Goal: Task Accomplishment & Management: Complete application form

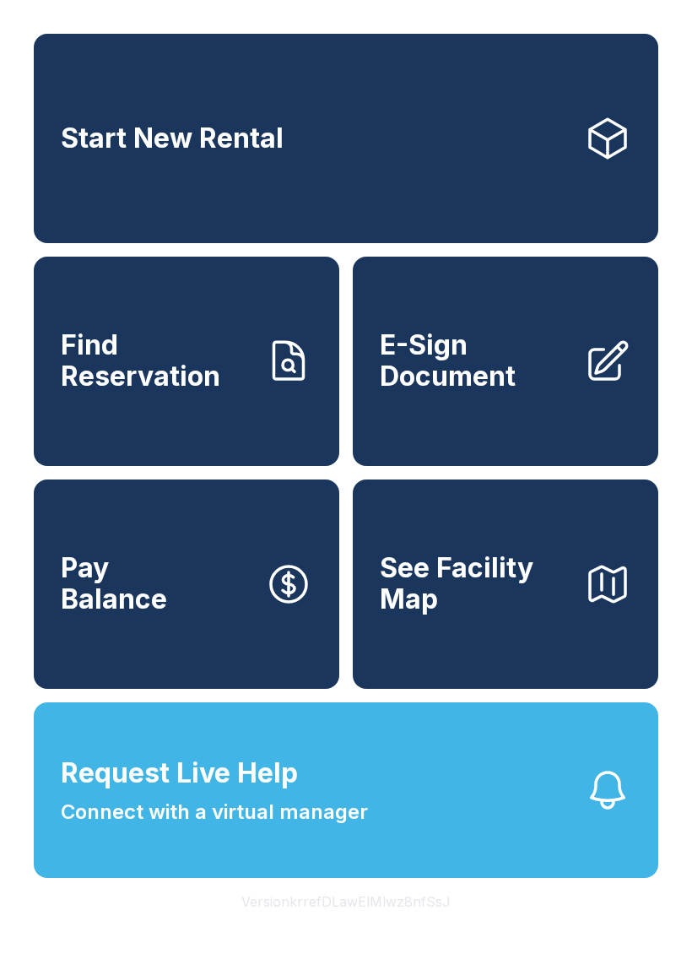
click at [306, 827] on span "Connect with a virtual manager" at bounding box center [214, 812] width 307 height 30
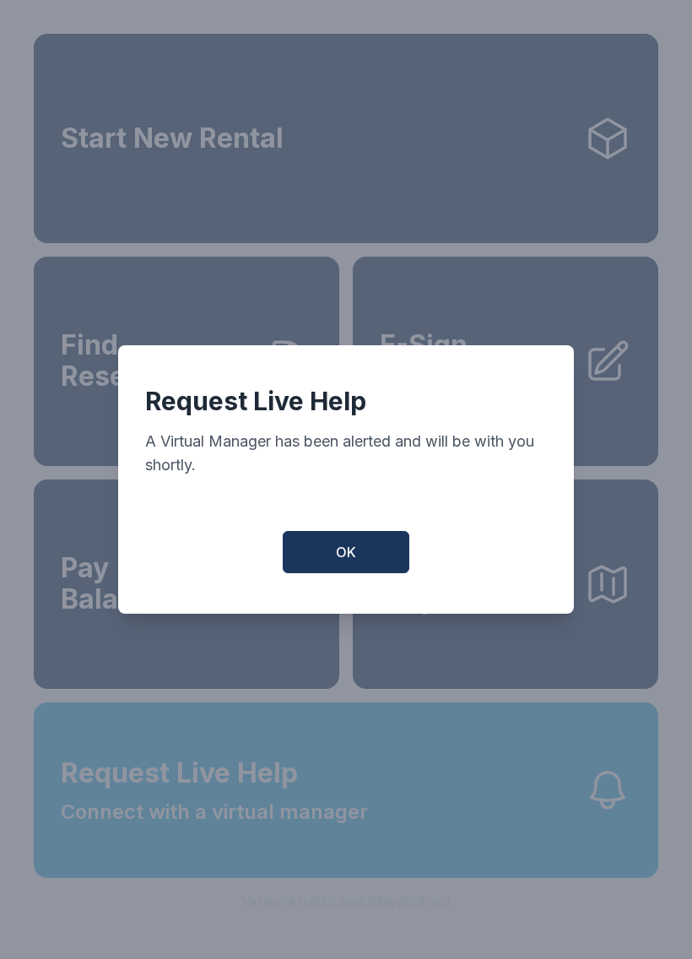
click at [348, 553] on span "OK" at bounding box center [346, 552] width 20 height 20
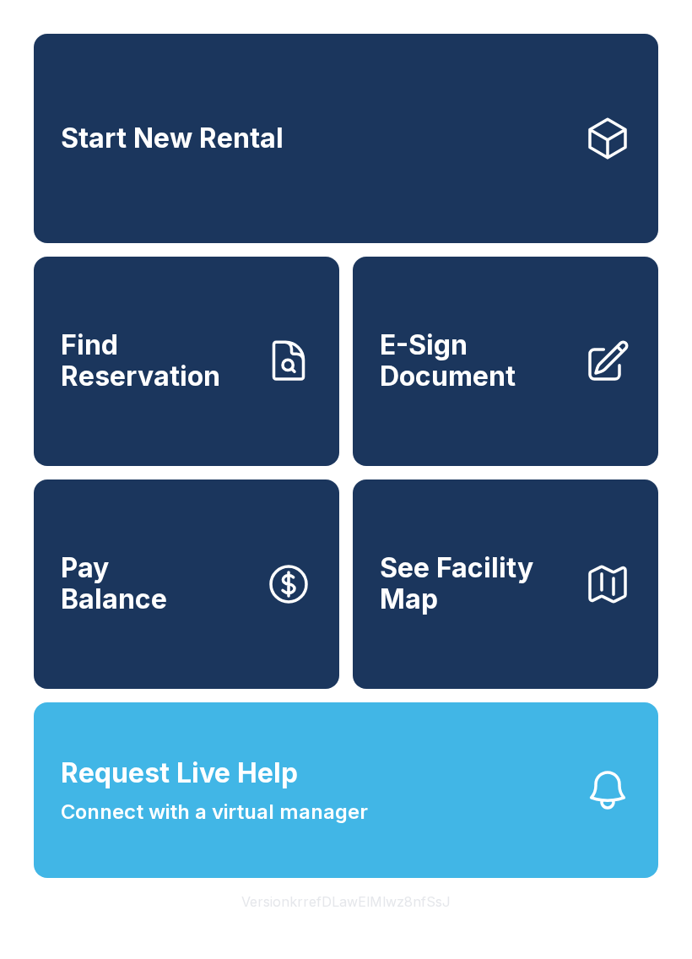
click at [467, 844] on button "Request Live Help Connect with a virtual manager" at bounding box center [346, 790] width 625 height 176
click at [519, 410] on link "E-Sign Document" at bounding box center [506, 361] width 306 height 209
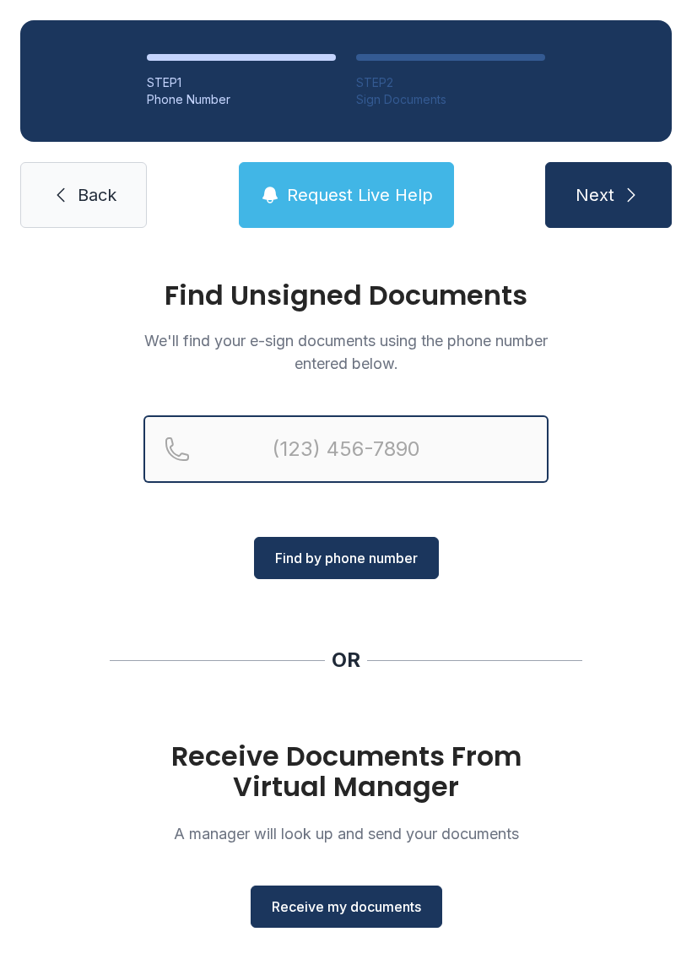
click at [375, 436] on input "Reservation phone number" at bounding box center [346, 449] width 405 height 68
type input "(318) 780-517"
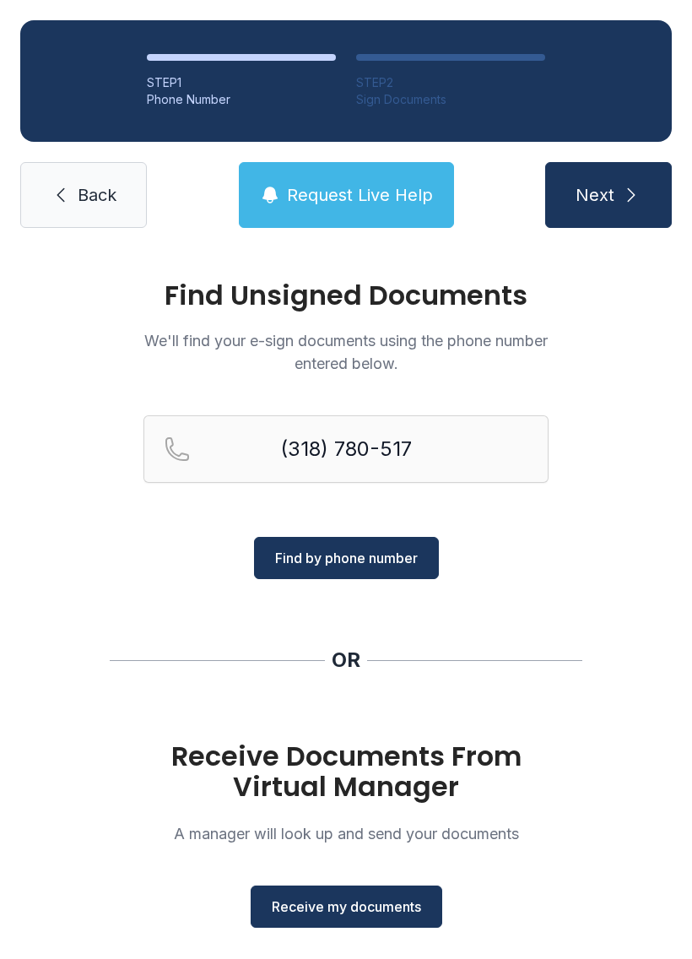
click at [67, 219] on link "Back" at bounding box center [83, 195] width 127 height 66
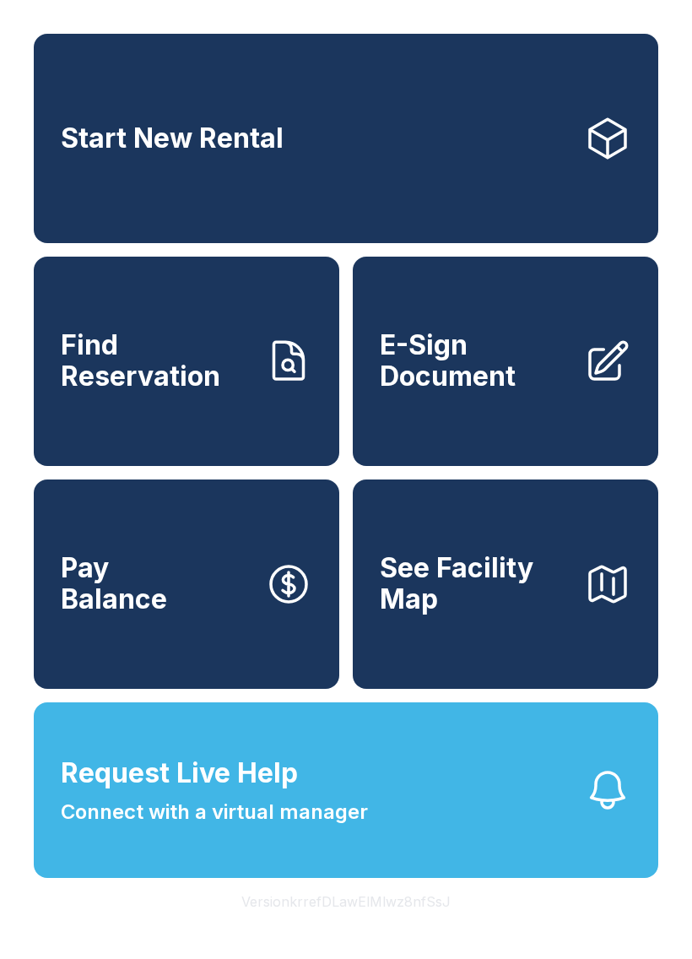
click at [66, 219] on link "Start New Rental" at bounding box center [346, 138] width 625 height 209
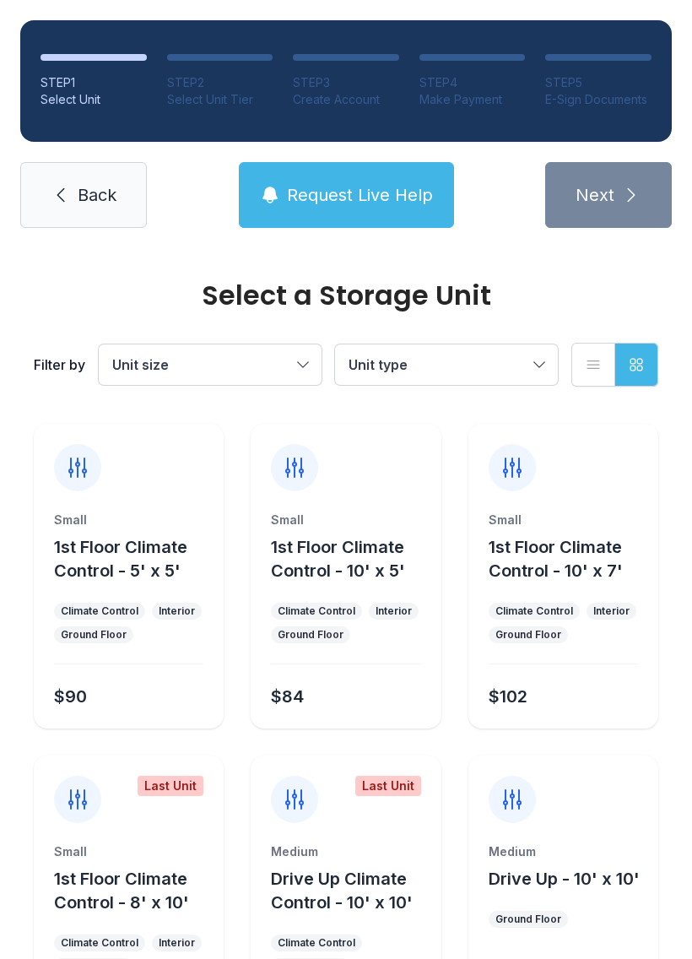
click at [71, 197] on link "Back" at bounding box center [83, 195] width 127 height 66
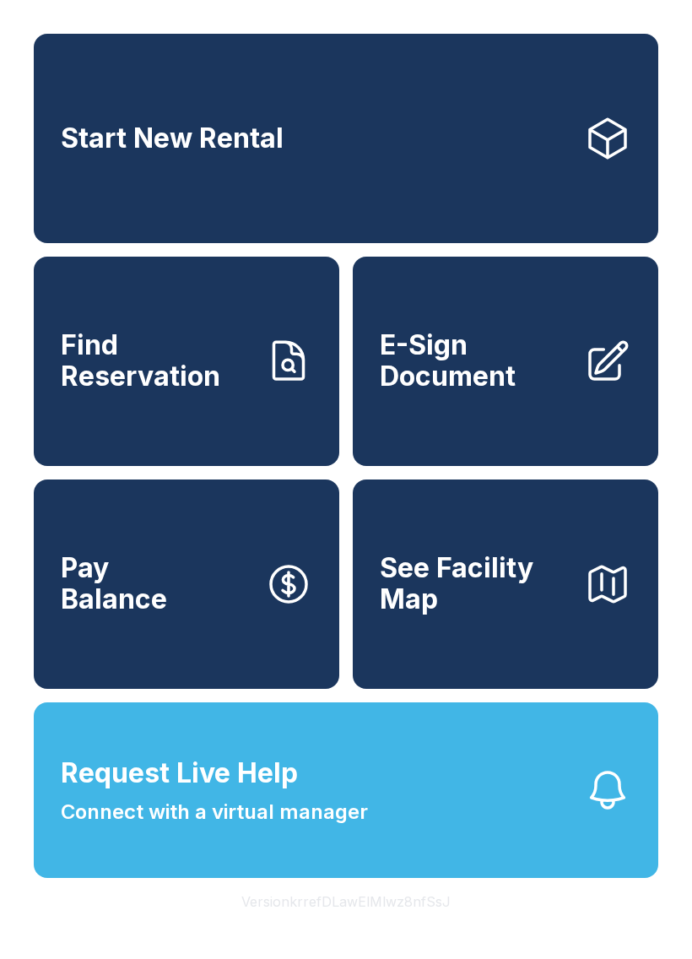
click at [424, 392] on span "E-Sign Document" at bounding box center [475, 361] width 191 height 62
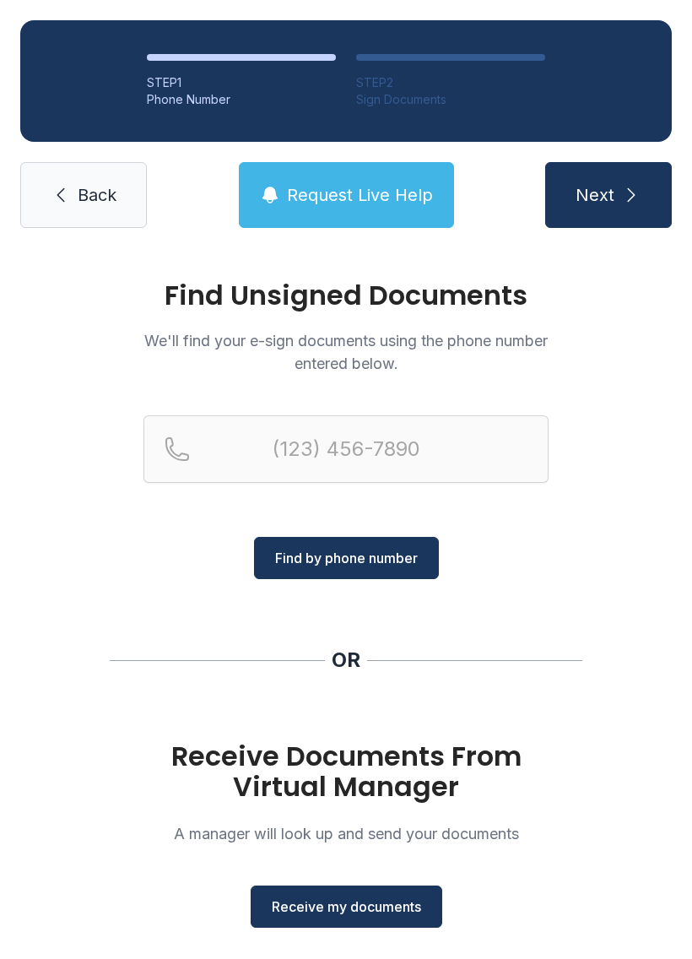
click at [311, 903] on span "Receive my documents" at bounding box center [346, 907] width 149 height 20
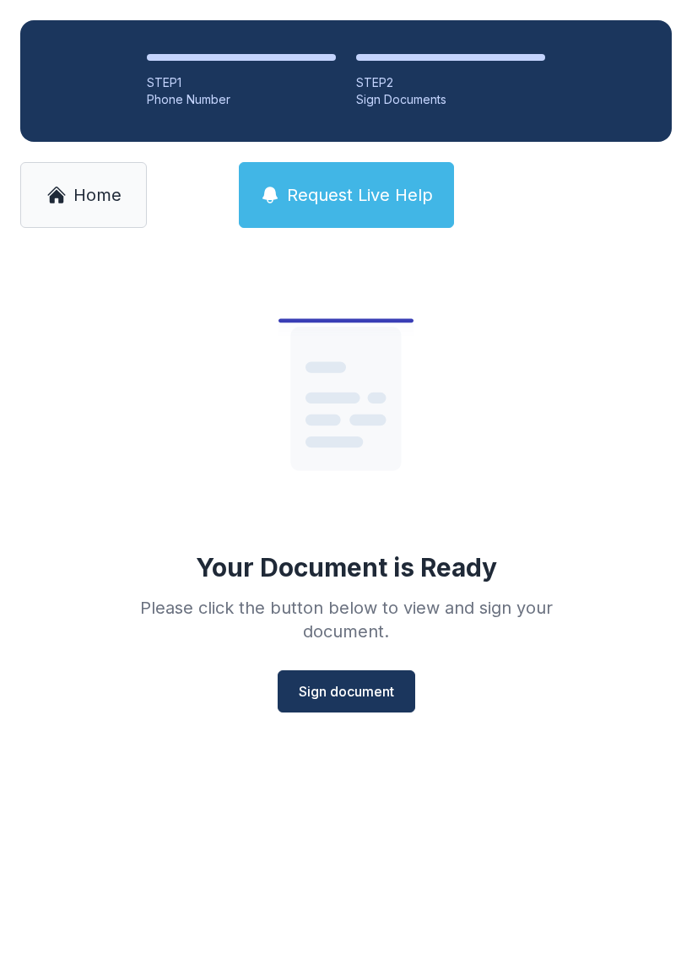
click at [347, 697] on span "Sign document" at bounding box center [346, 691] width 95 height 20
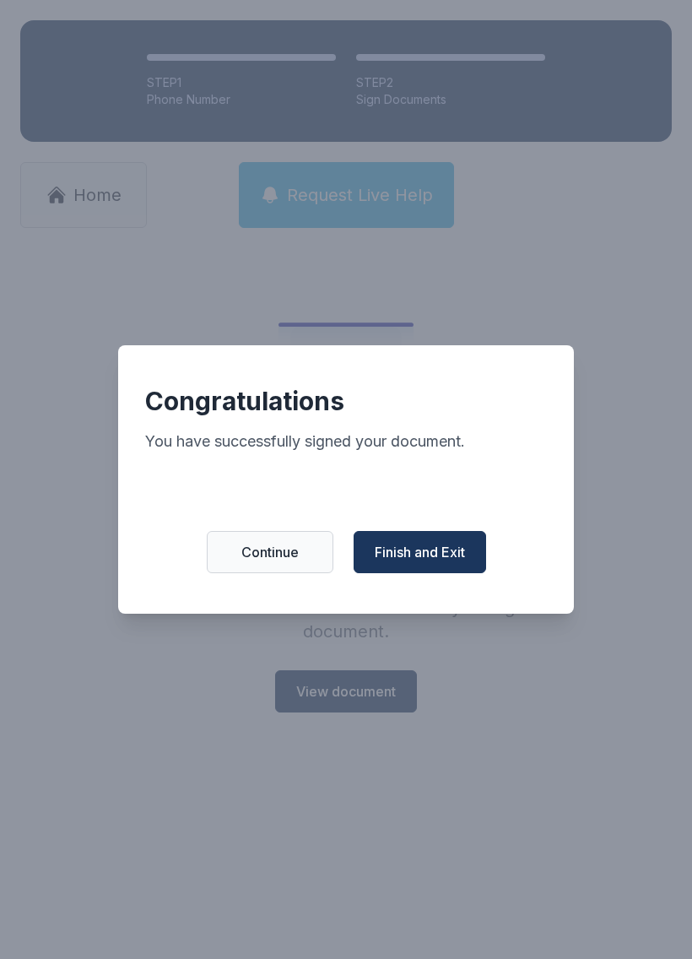
click at [425, 549] on button "Finish and Exit" at bounding box center [420, 552] width 133 height 42
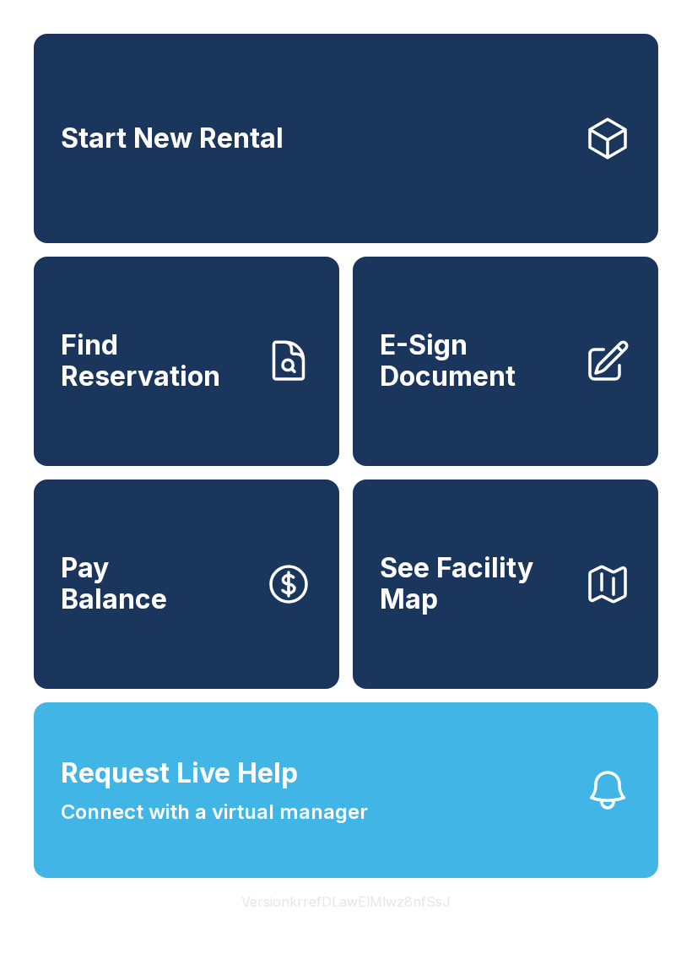
click at [210, 392] on span "Find Reservation" at bounding box center [156, 361] width 191 height 62
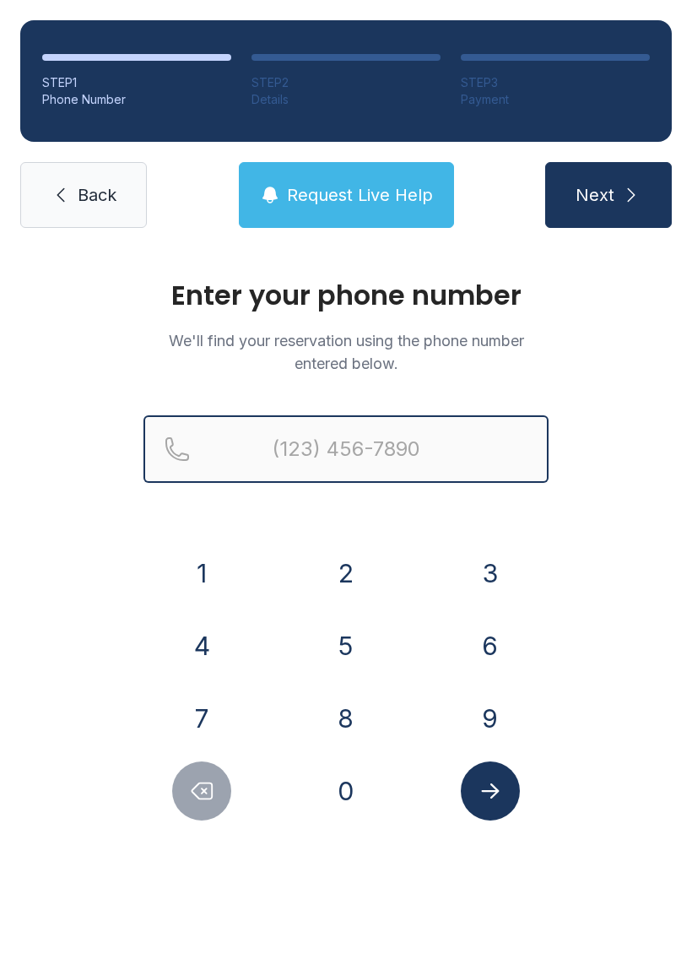
click at [381, 458] on input "Reservation phone number" at bounding box center [346, 449] width 405 height 68
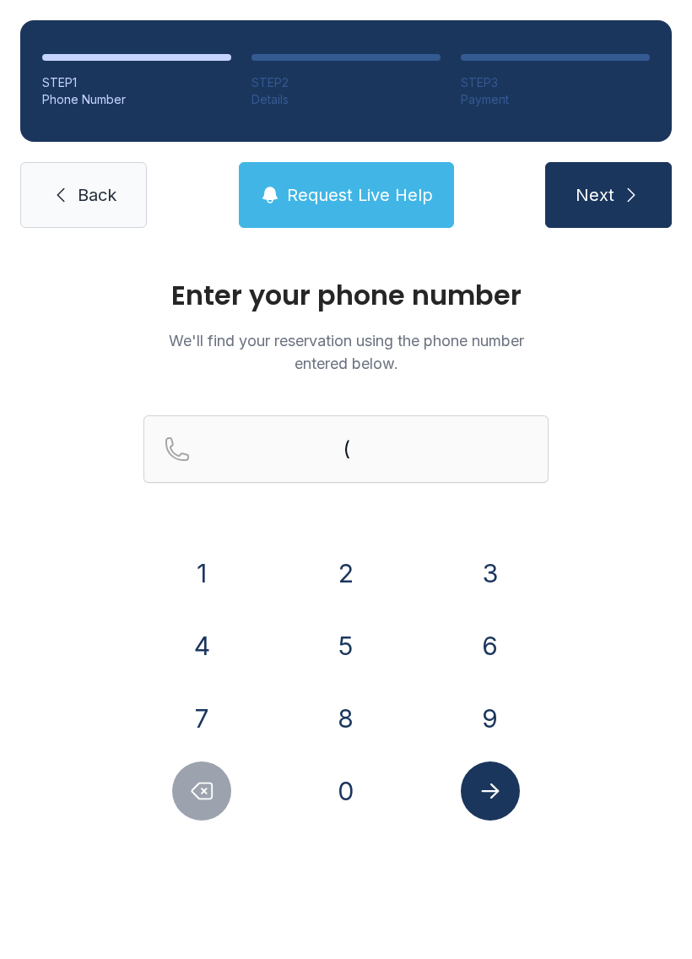
click at [496, 640] on button "6" at bounding box center [490, 645] width 59 height 59
click at [204, 599] on button "1" at bounding box center [201, 573] width 59 height 59
click at [497, 726] on button "9" at bounding box center [490, 718] width 59 height 59
click at [357, 573] on button "2" at bounding box center [346, 573] width 59 height 59
click at [195, 650] on button "4" at bounding box center [201, 645] width 59 height 59
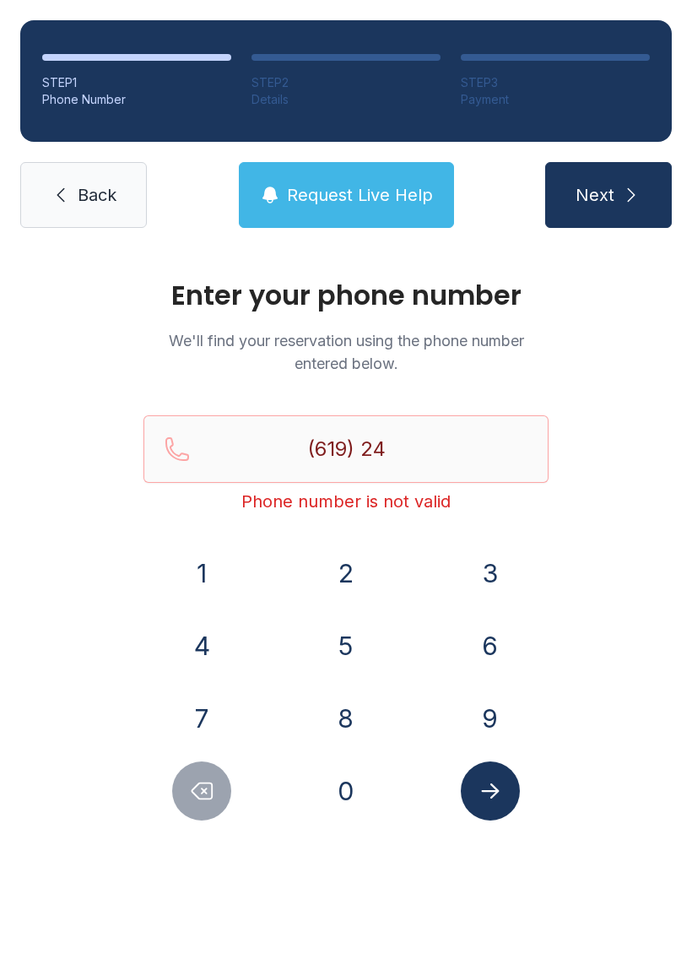
click at [492, 639] on button "6" at bounding box center [490, 645] width 59 height 59
click at [176, 588] on button "1" at bounding box center [201, 573] width 59 height 59
click at [509, 652] on button "6" at bounding box center [490, 645] width 59 height 59
click at [342, 652] on button "5" at bounding box center [346, 645] width 59 height 59
click at [197, 580] on button "1" at bounding box center [201, 573] width 59 height 59
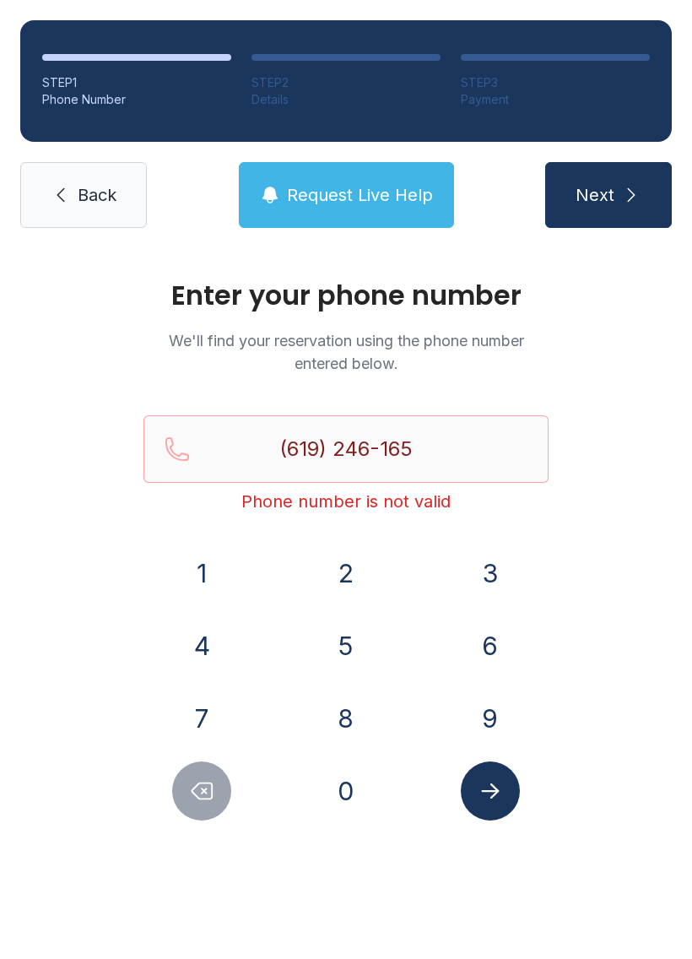
type input "[PHONE_NUMBER]"
click at [503, 799] on button "Submit lookup form" at bounding box center [490, 790] width 59 height 59
